Goal: Navigation & Orientation: Find specific page/section

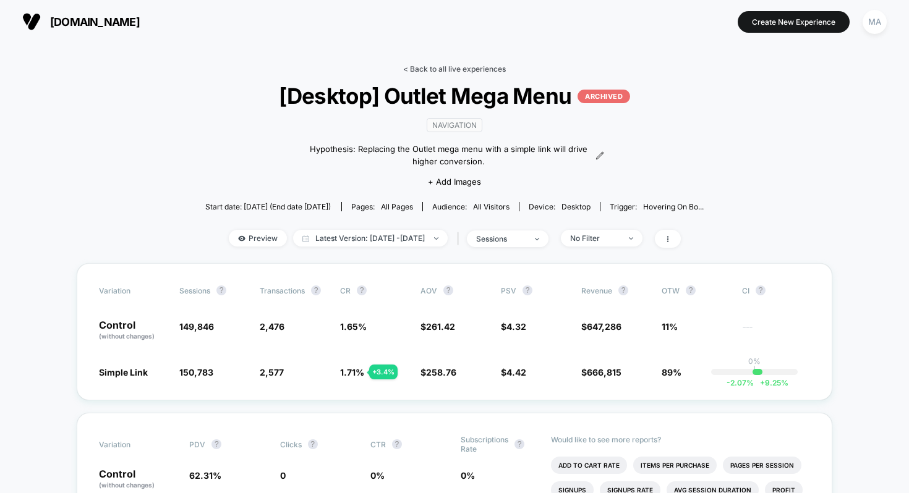
click at [470, 71] on link "< Back to all live experiences" at bounding box center [454, 68] width 103 height 9
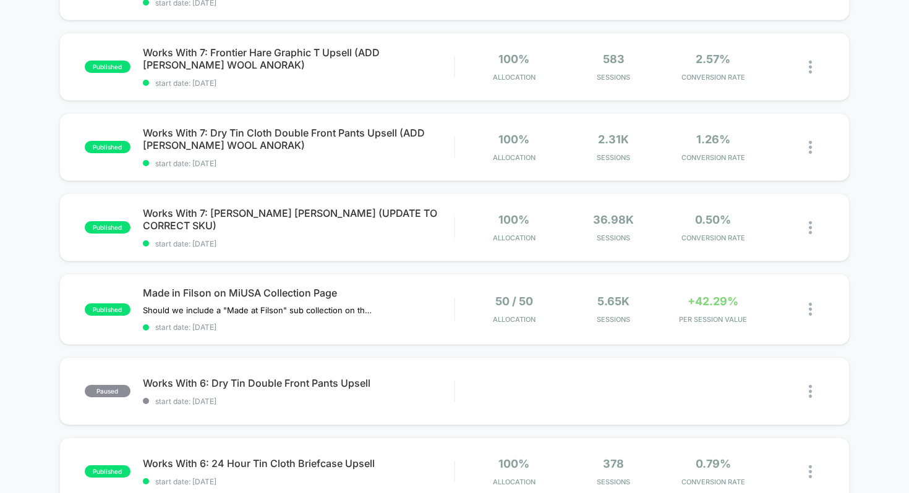
scroll to position [192, 0]
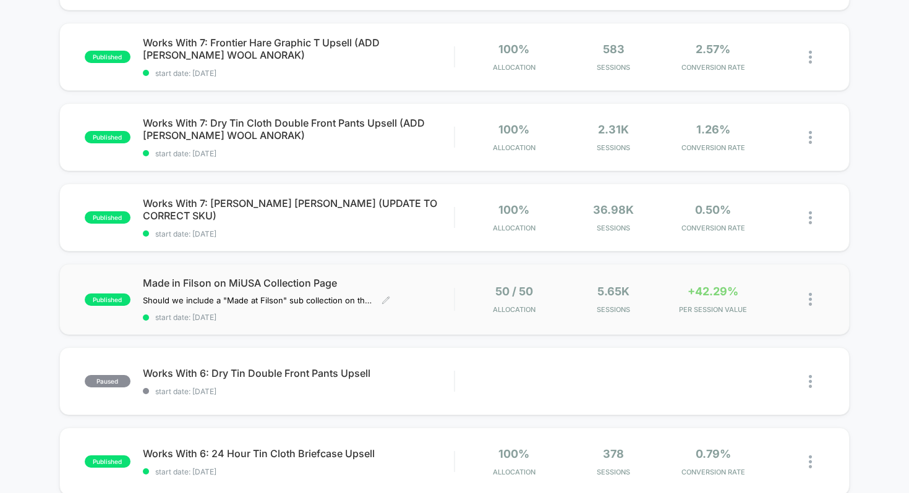
click at [396, 294] on div "Made in Filson on MiUSA Collection Page Should we include a "Made at Filson" su…" at bounding box center [299, 299] width 312 height 45
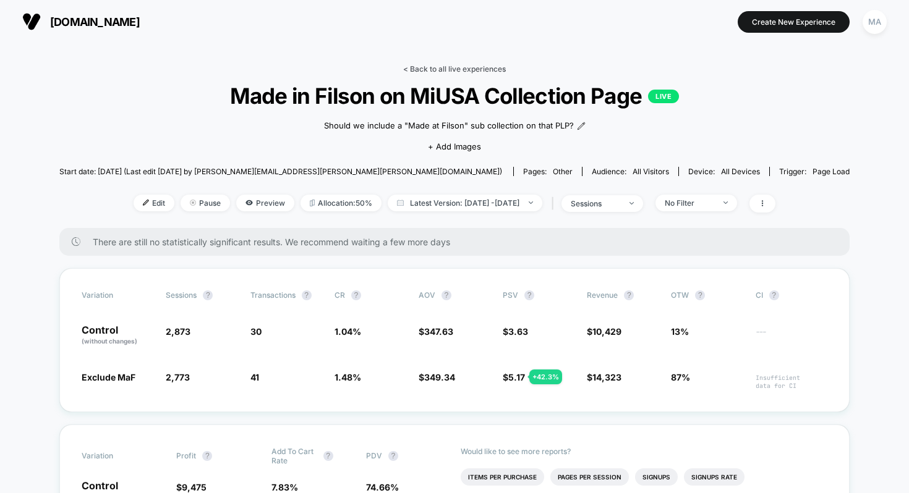
click at [438, 69] on link "< Back to all live experiences" at bounding box center [454, 68] width 103 height 9
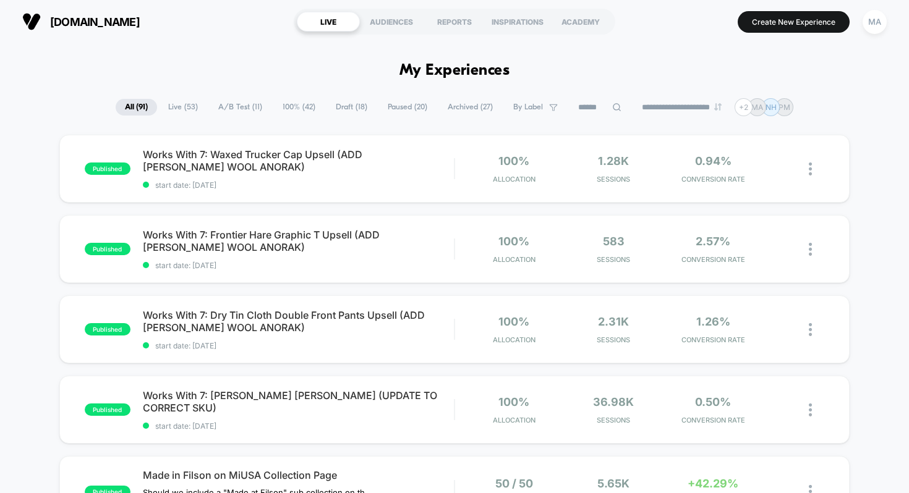
click at [234, 104] on span "A/B Test ( 11 )" at bounding box center [240, 107] width 62 height 17
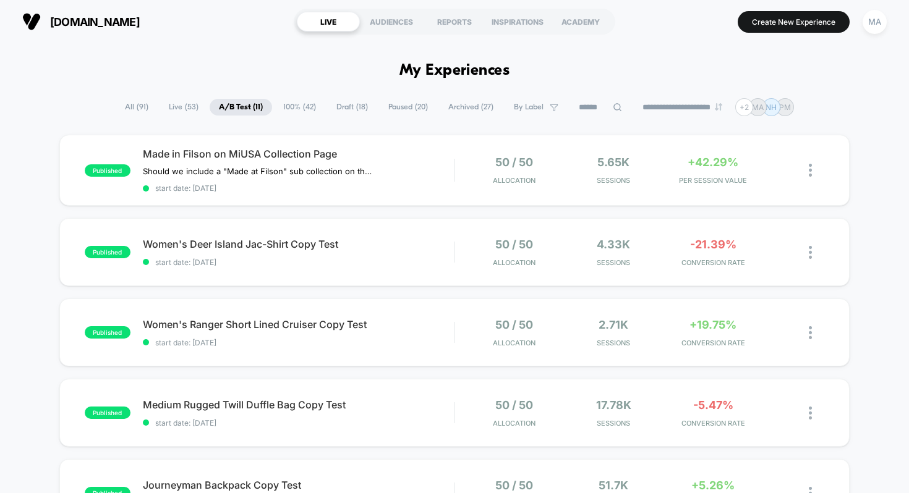
scroll to position [4, 0]
